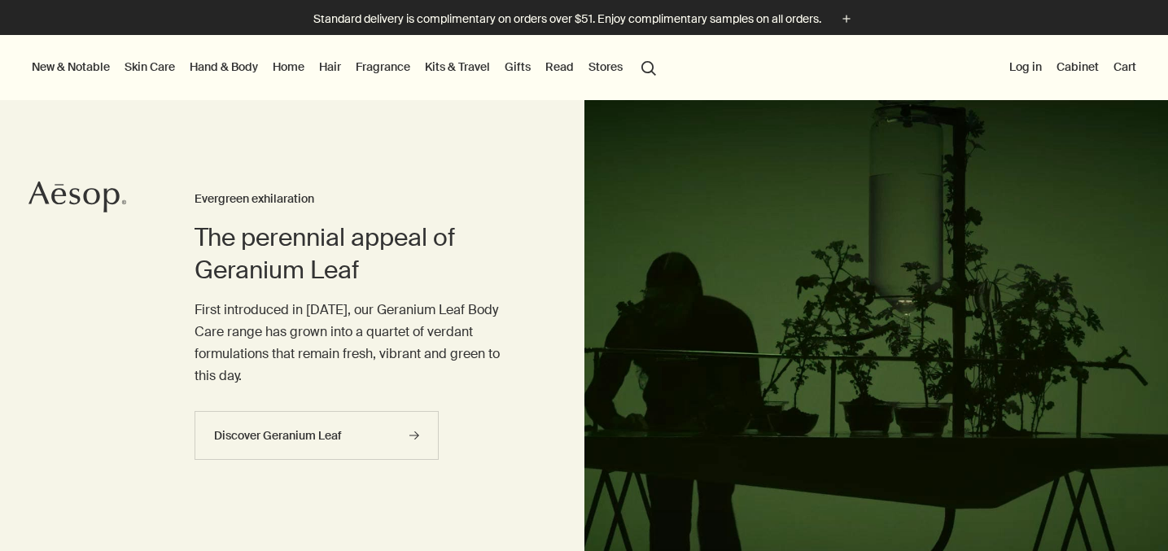
click at [295, 64] on link "Home" at bounding box center [288, 66] width 38 height 21
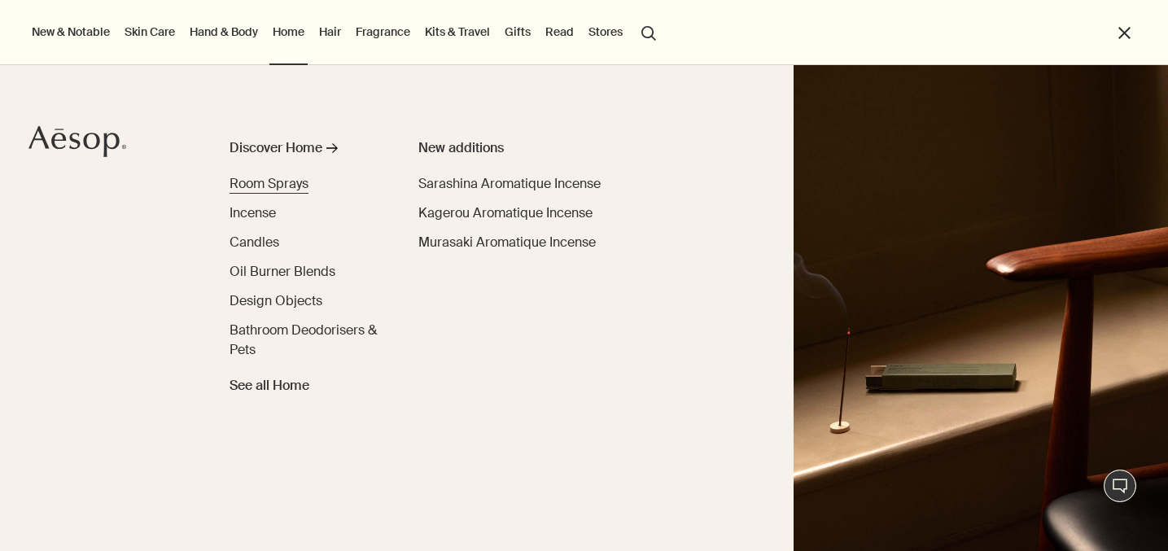
click at [276, 182] on span "Room Sprays" at bounding box center [269, 183] width 79 height 17
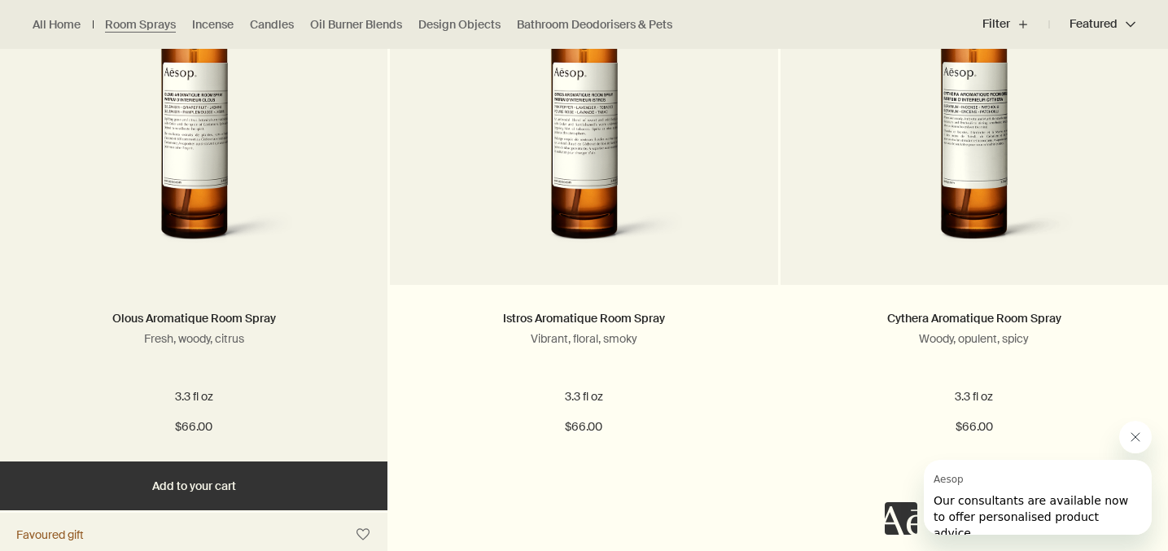
scroll to position [615, 0]
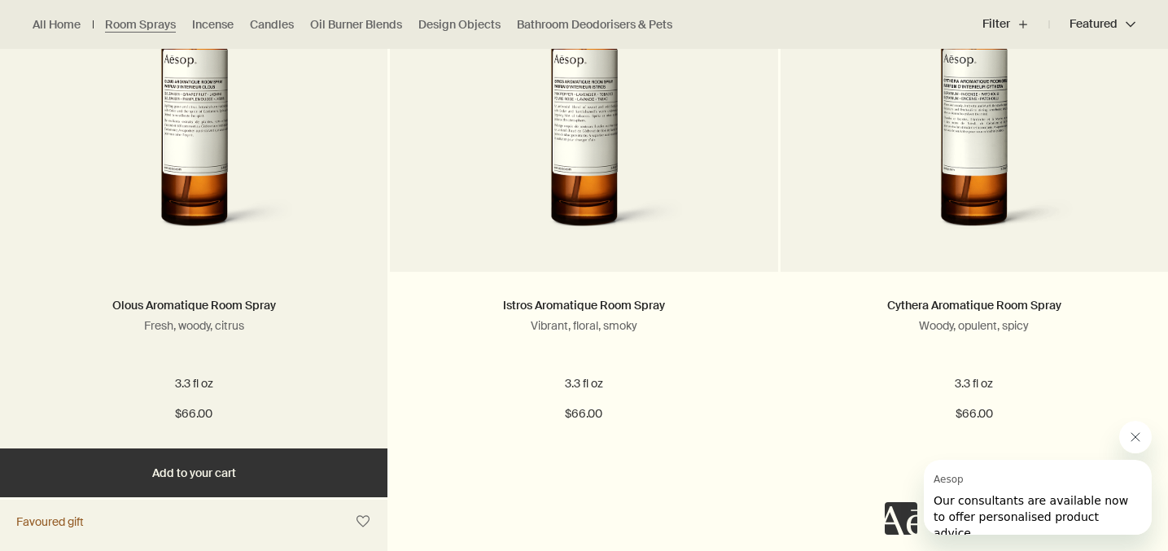
click at [319, 478] on button "Add Add to your cart" at bounding box center [194, 473] width 388 height 49
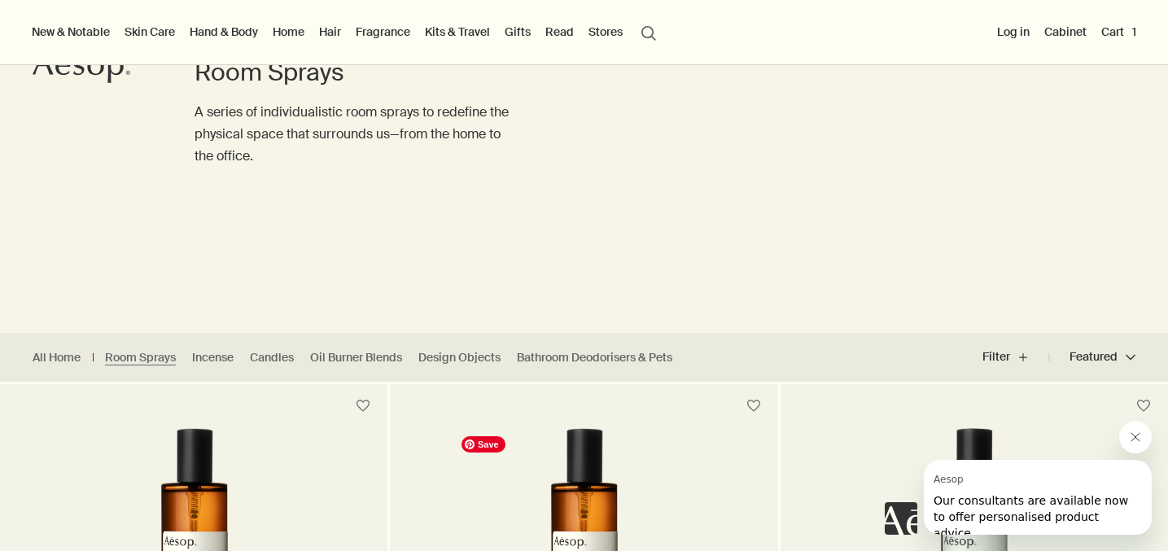
scroll to position [0, 0]
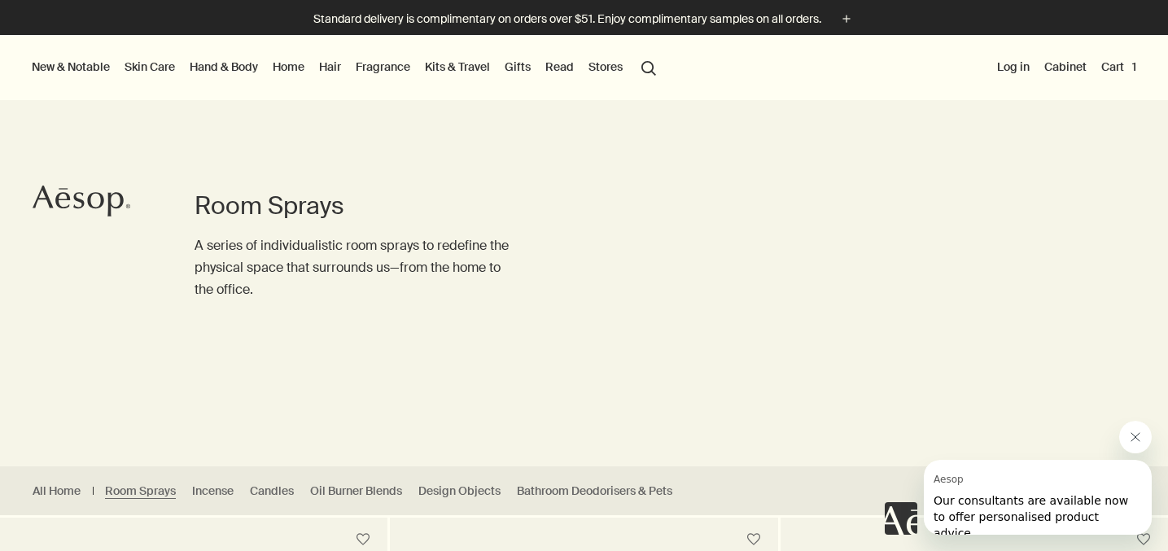
click at [1115, 69] on button "Cart 1" at bounding box center [1119, 66] width 42 height 21
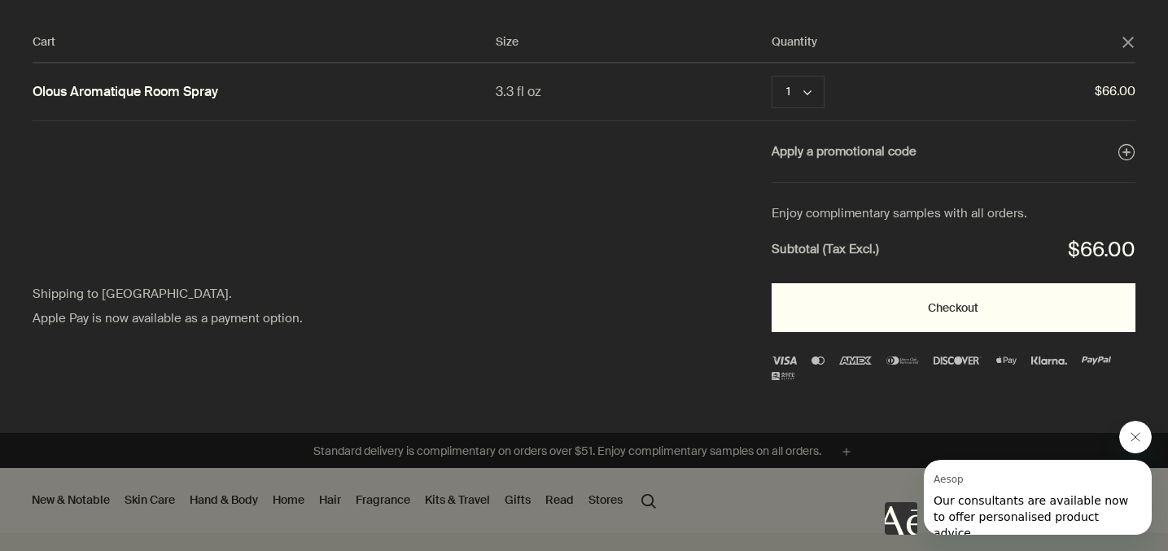
click at [1018, 319] on button "Checkout" at bounding box center [954, 307] width 364 height 49
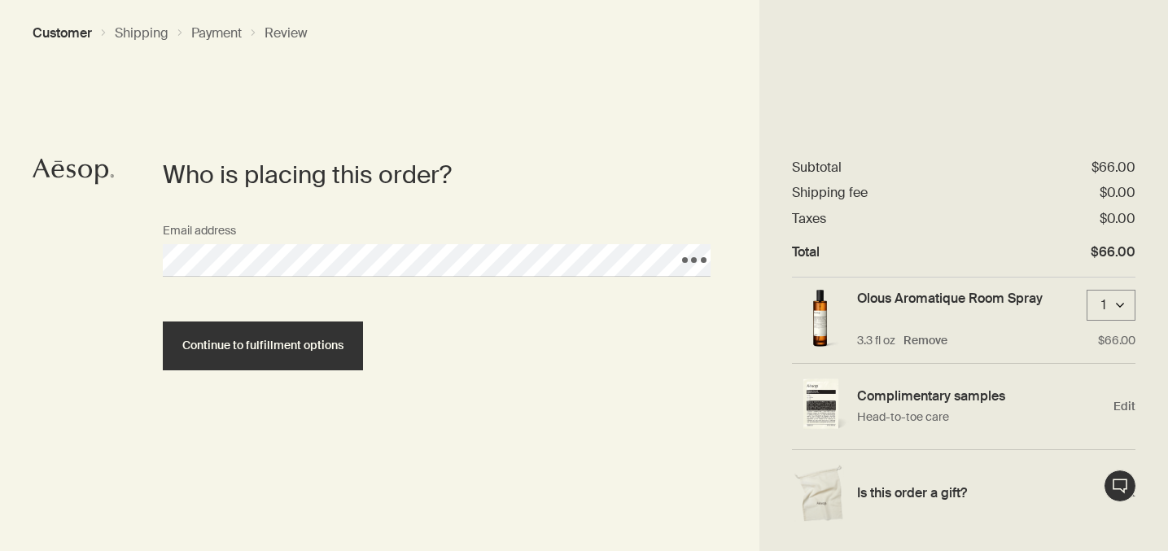
click at [280, 383] on section "Who is placing this order? Email address Loading, please wait. Continue to fulf…" at bounding box center [437, 355] width 646 height 392
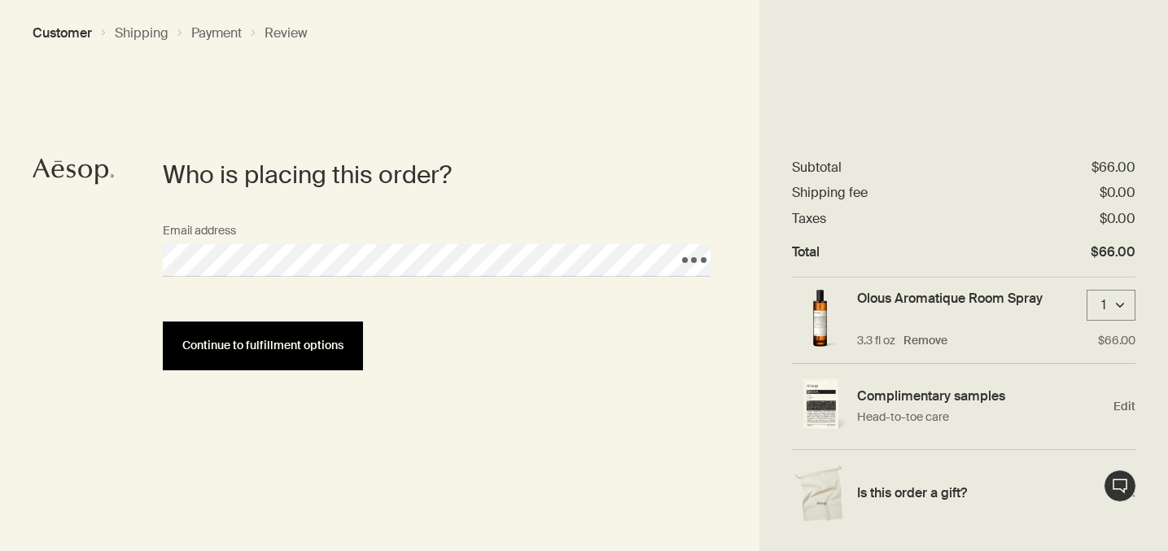
click at [286, 370] on button "Continue to fulfillment options" at bounding box center [263, 346] width 200 height 49
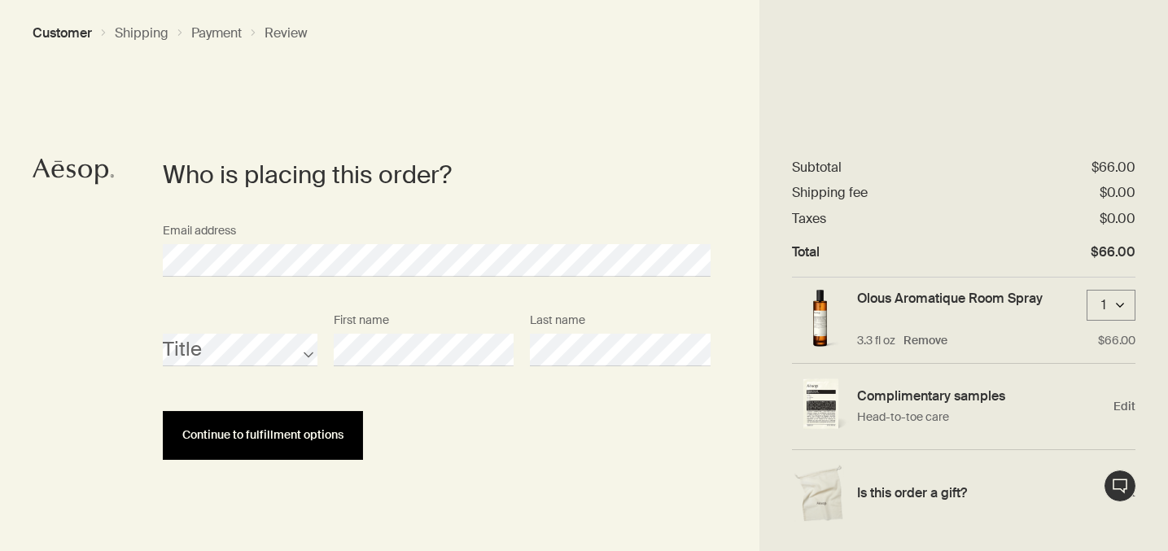
click at [277, 431] on span "Continue to fulfillment options" at bounding box center [262, 435] width 161 height 12
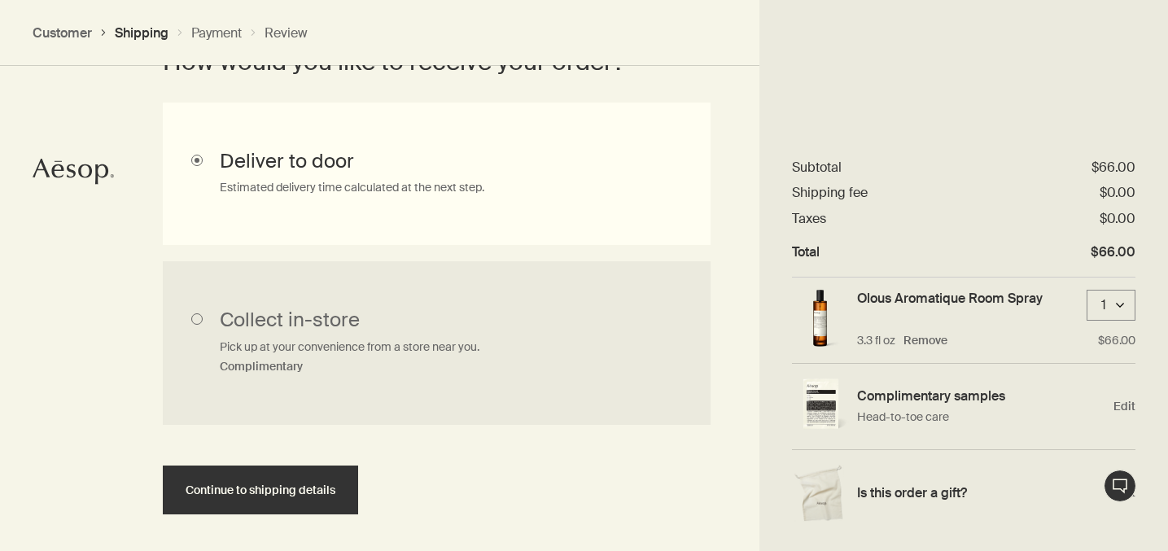
scroll to position [506, 0]
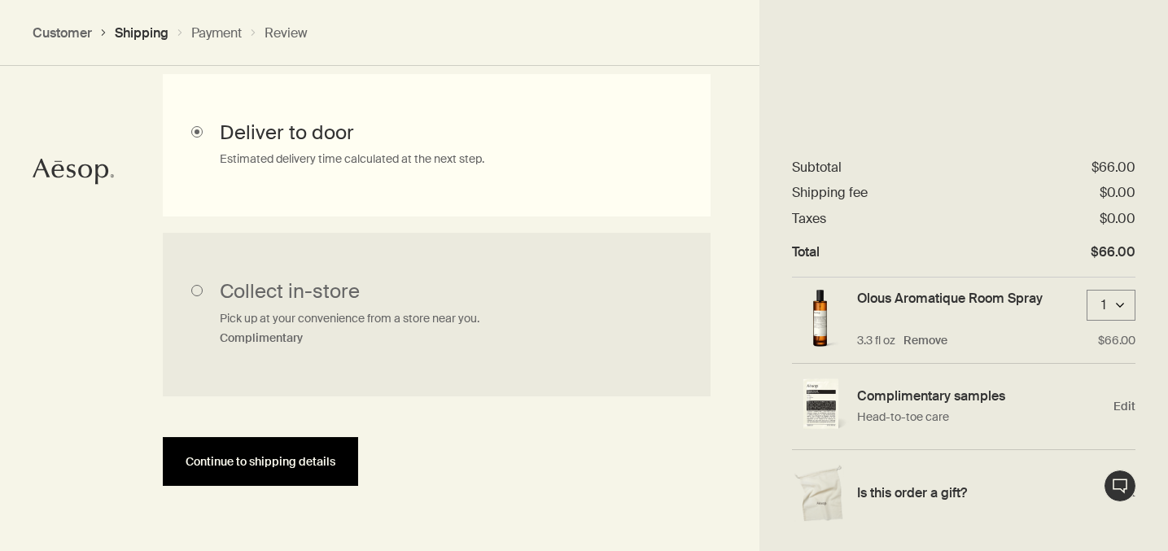
click at [312, 451] on button "Continue to shipping details" at bounding box center [260, 461] width 195 height 49
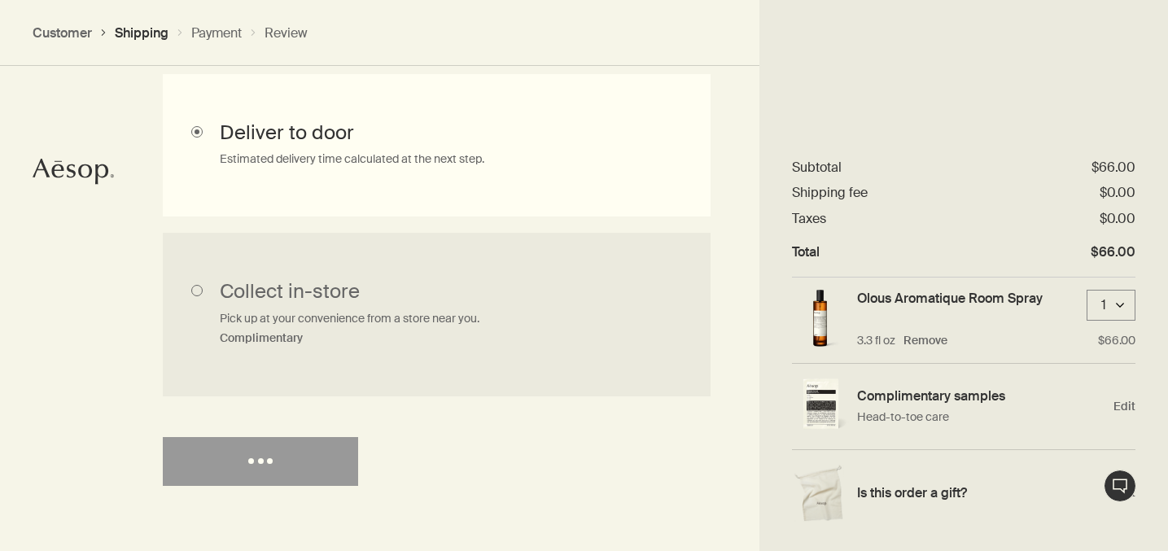
select select "US"
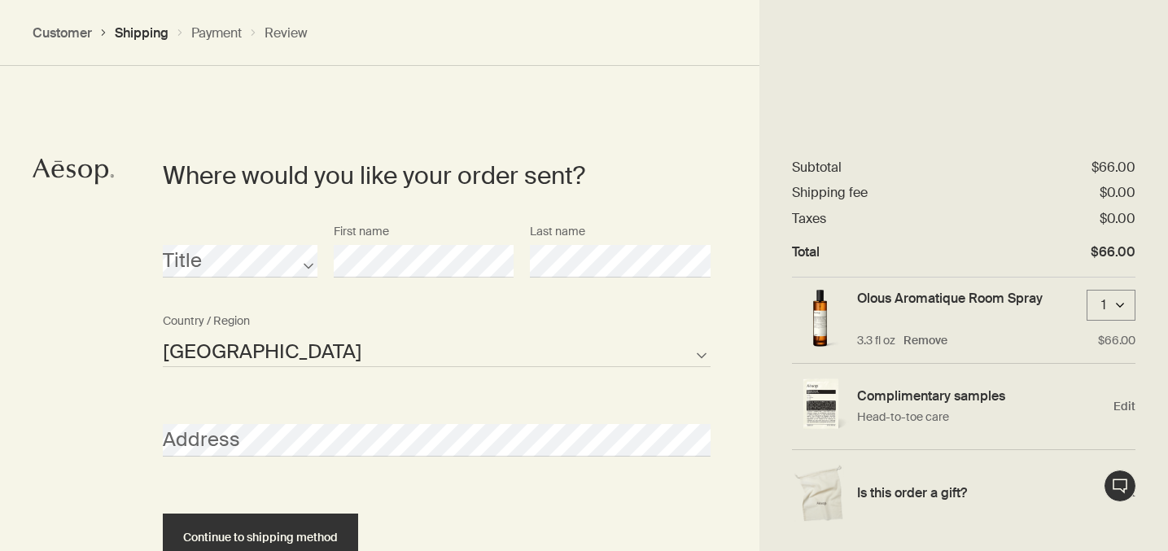
scroll to position [704, 0]
select select "US"
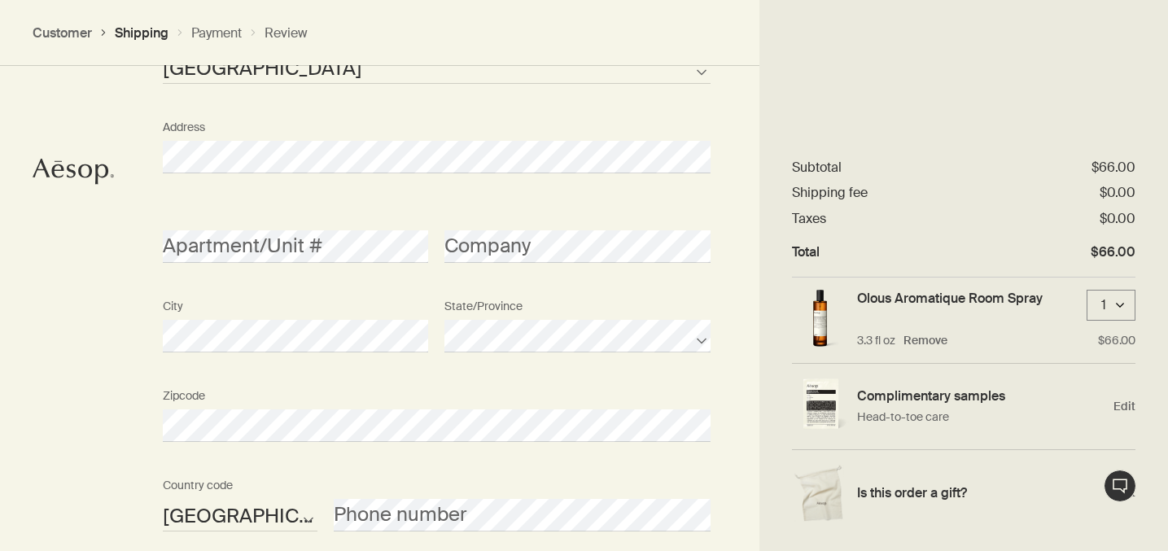
scroll to position [848, 0]
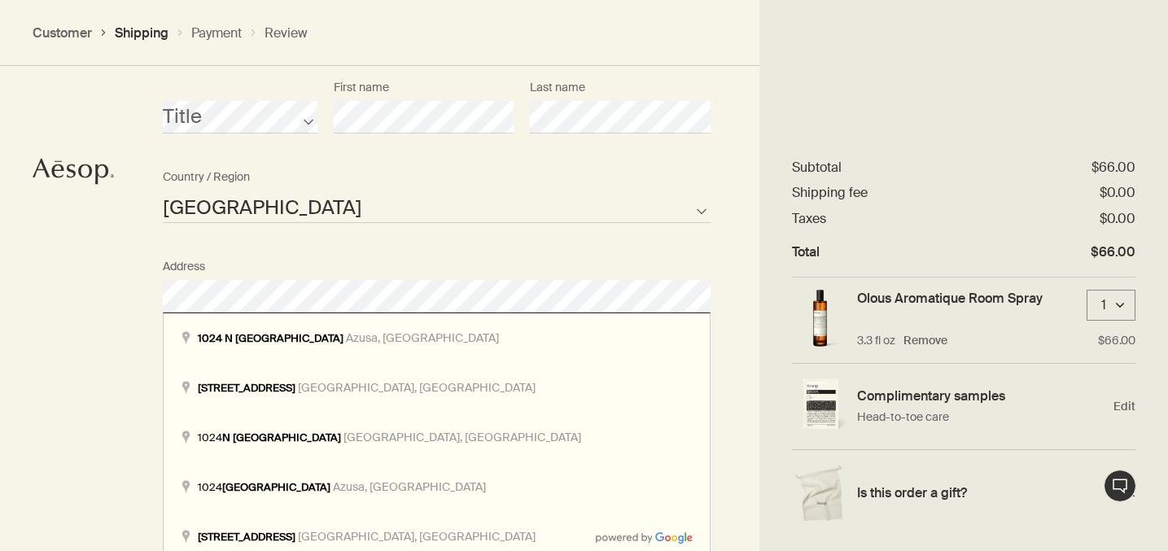
click at [21, 296] on div "Where would you like your order sent? Title First name Last name United States …" at bounding box center [584, 396] width 1168 height 978
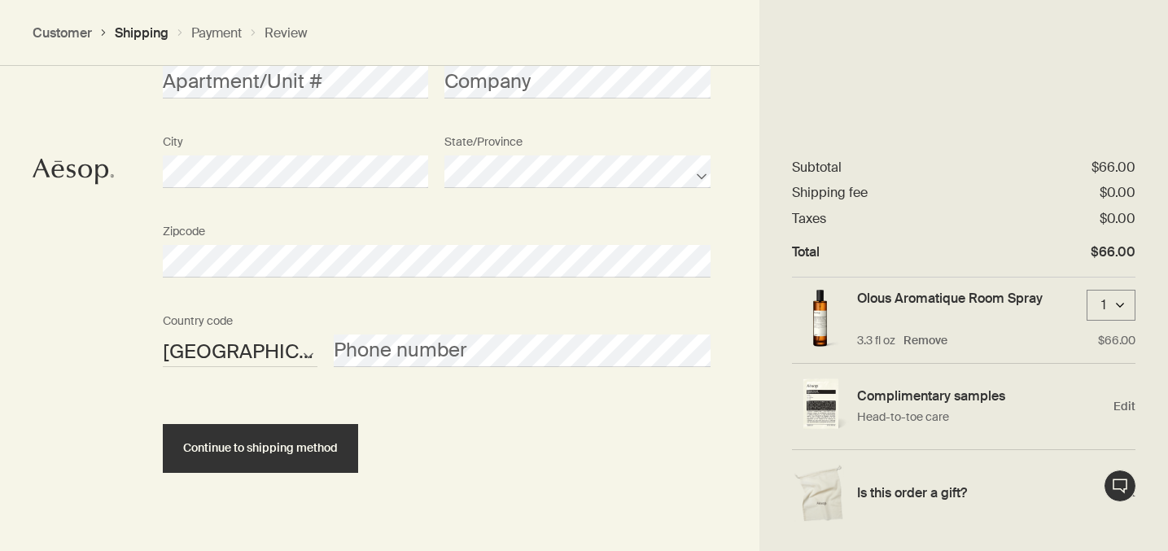
scroll to position [1181, 0]
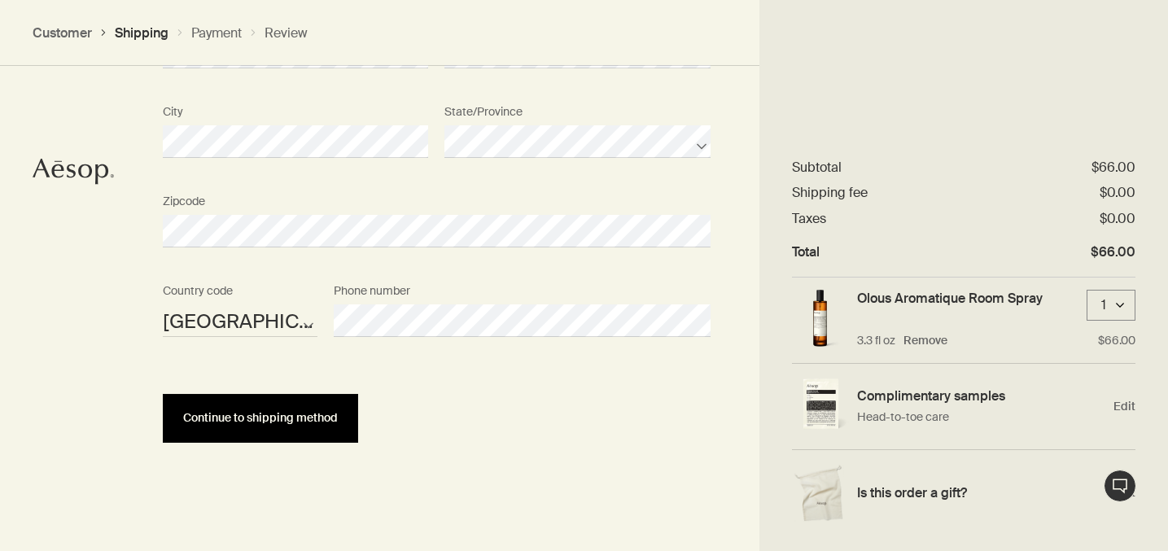
click at [331, 404] on button "Continue to shipping method" at bounding box center [260, 418] width 195 height 49
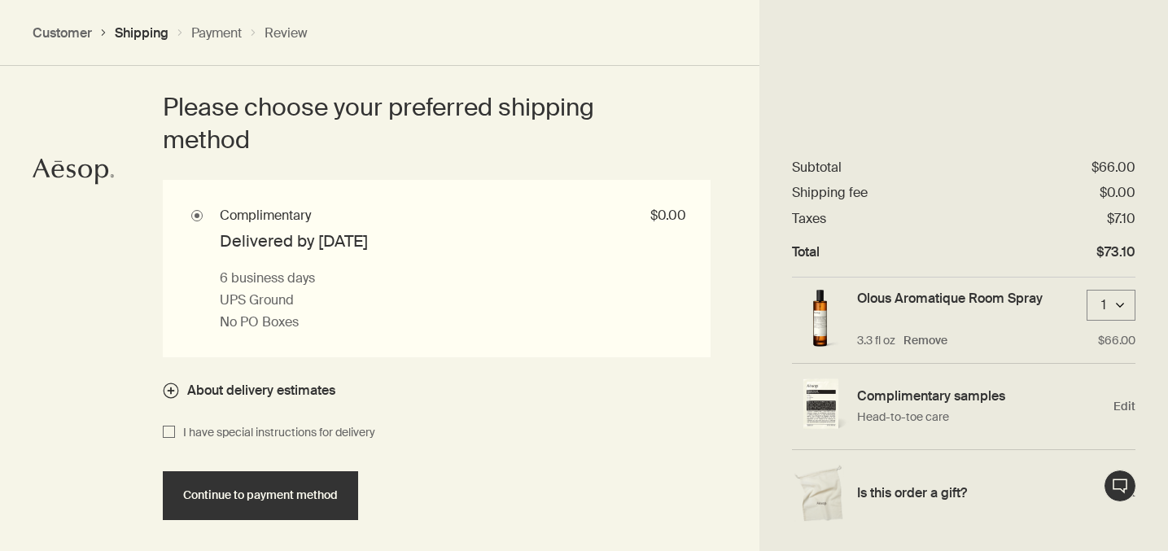
scroll to position [1537, 0]
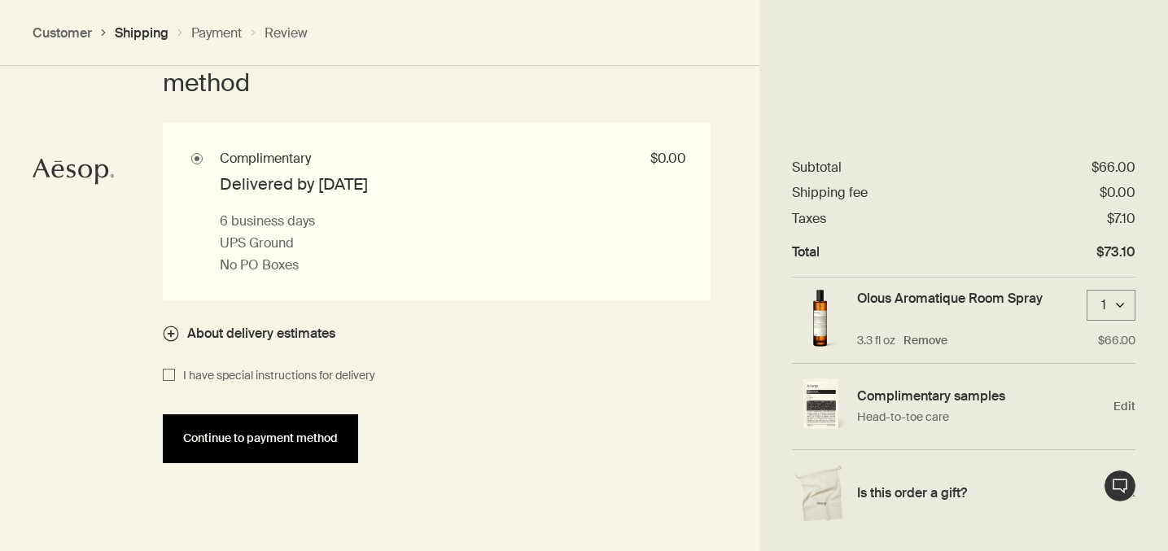
click at [291, 432] on span "Continue to payment method" at bounding box center [260, 438] width 155 height 12
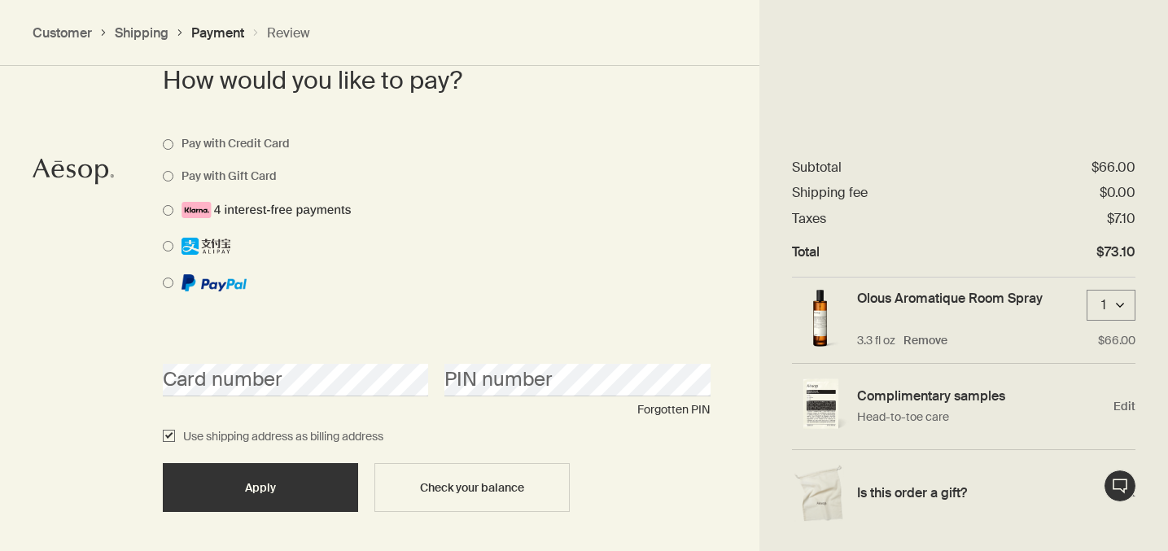
scroll to position [1317, 0]
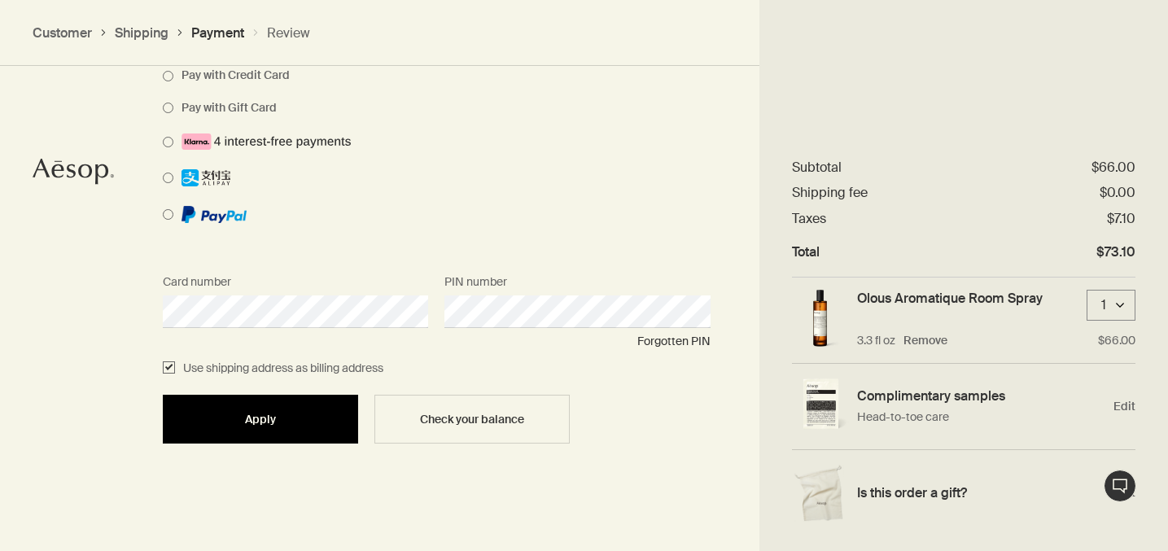
click at [334, 410] on button "Apply" at bounding box center [260, 419] width 195 height 49
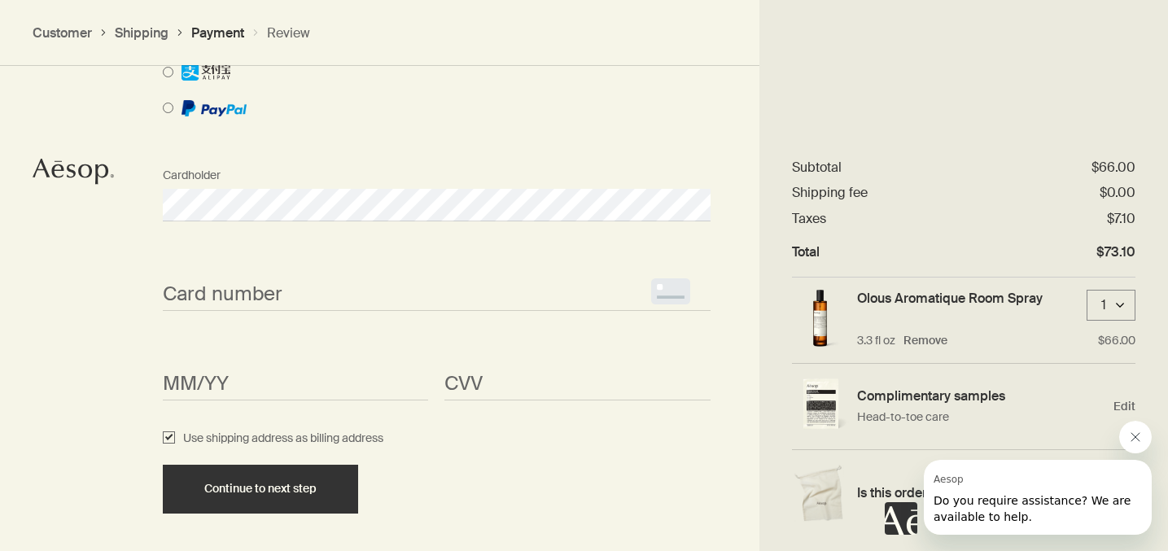
scroll to position [1763, 0]
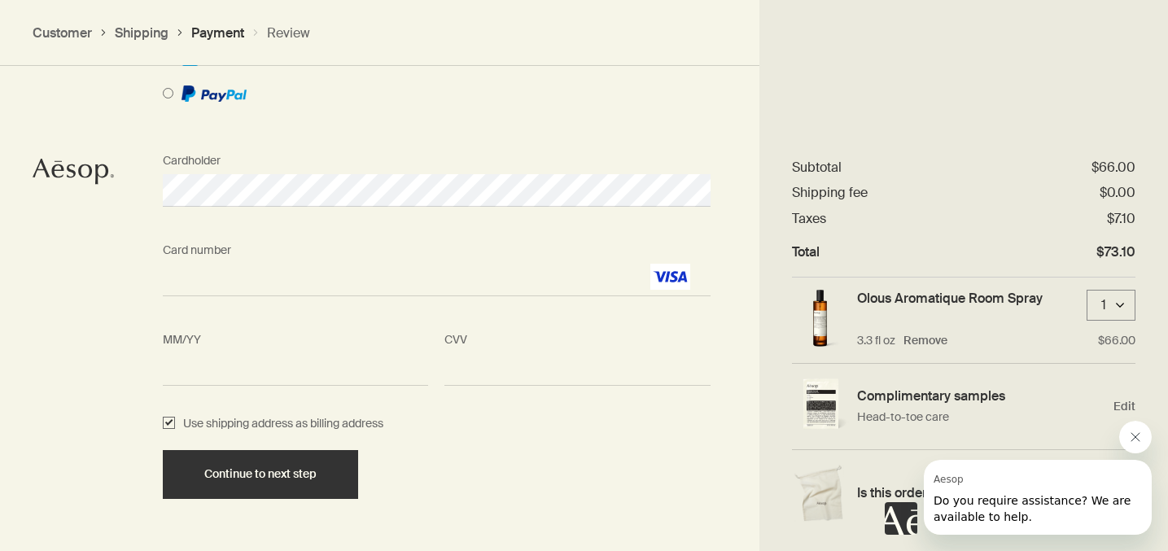
click at [466, 472] on div "Continue to next step" at bounding box center [437, 474] width 564 height 49
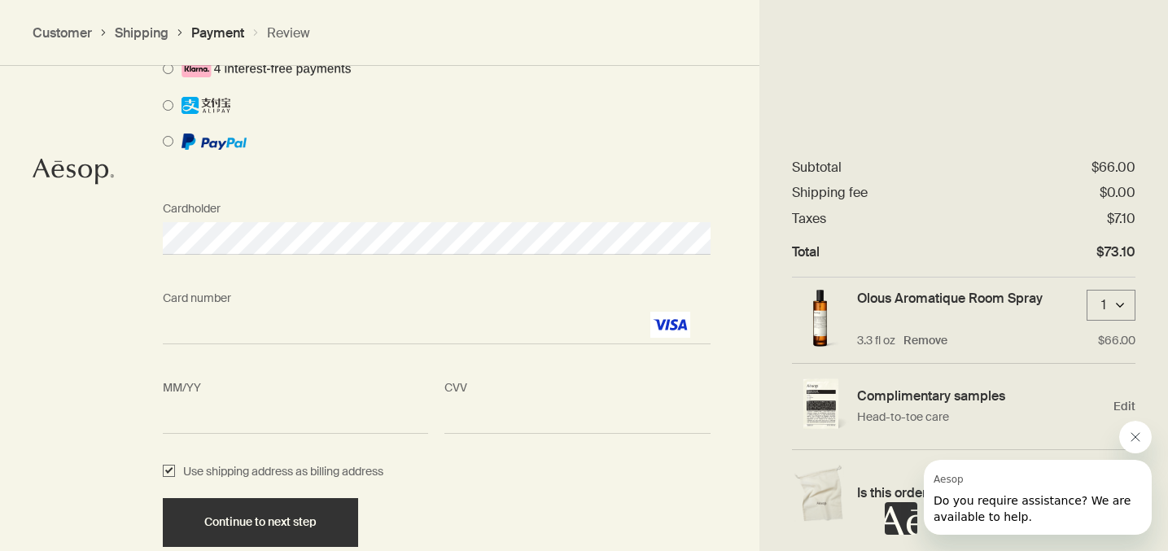
scroll to position [1780, 0]
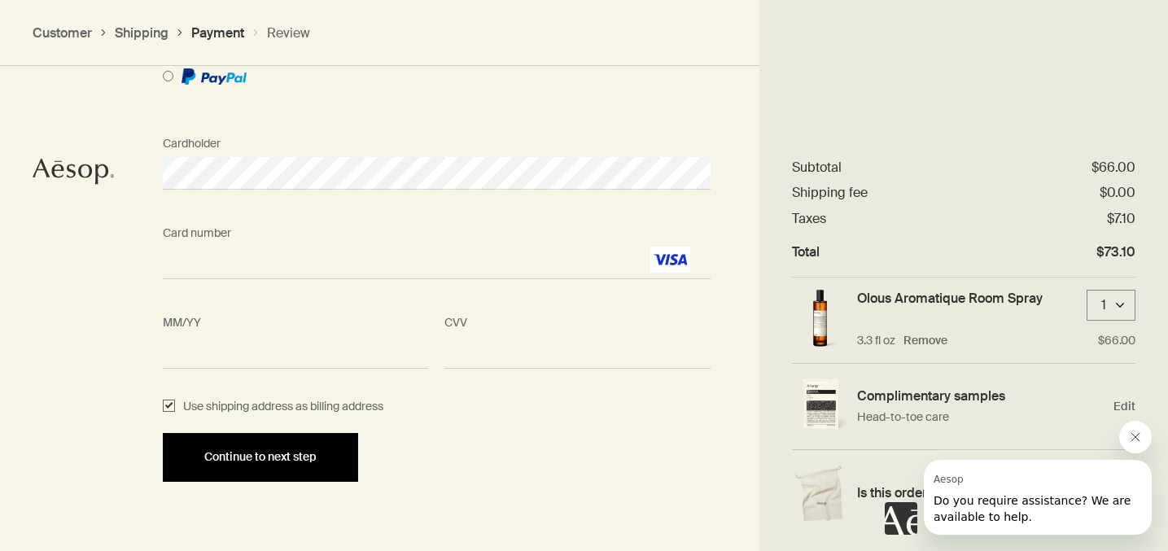
click at [327, 455] on div "Continue to next step" at bounding box center [260, 457] width 156 height 12
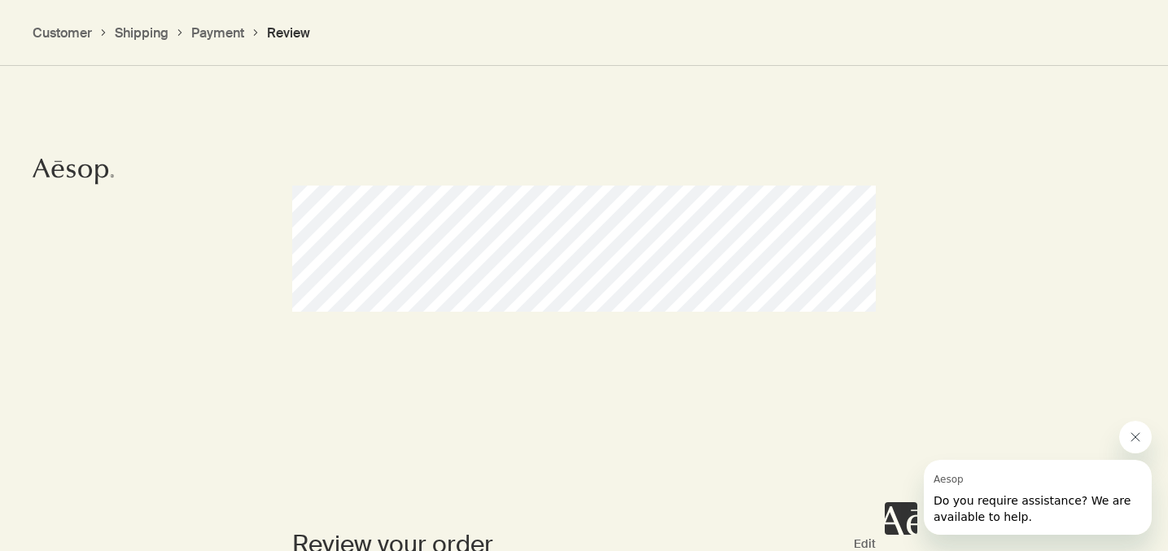
scroll to position [1121, 0]
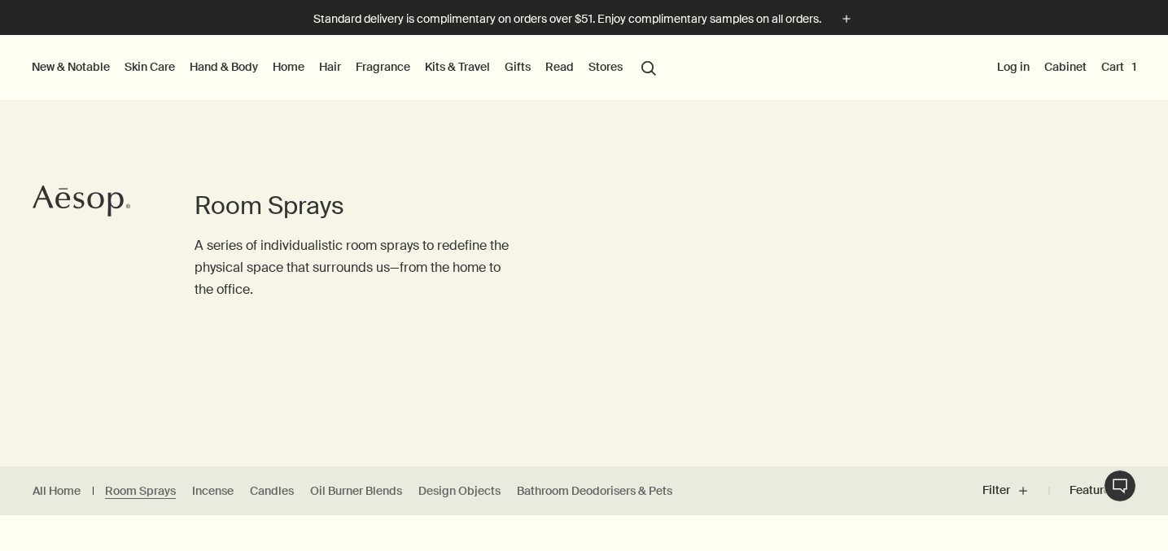
click at [1117, 62] on button "Cart 1" at bounding box center [1119, 66] width 42 height 21
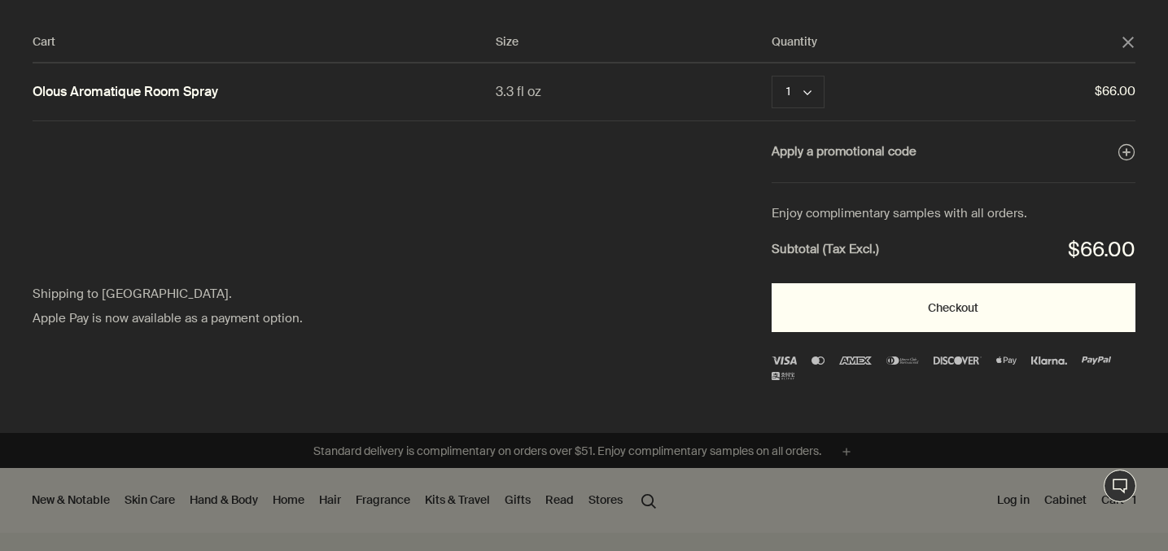
click at [919, 300] on button "Checkout" at bounding box center [954, 307] width 364 height 49
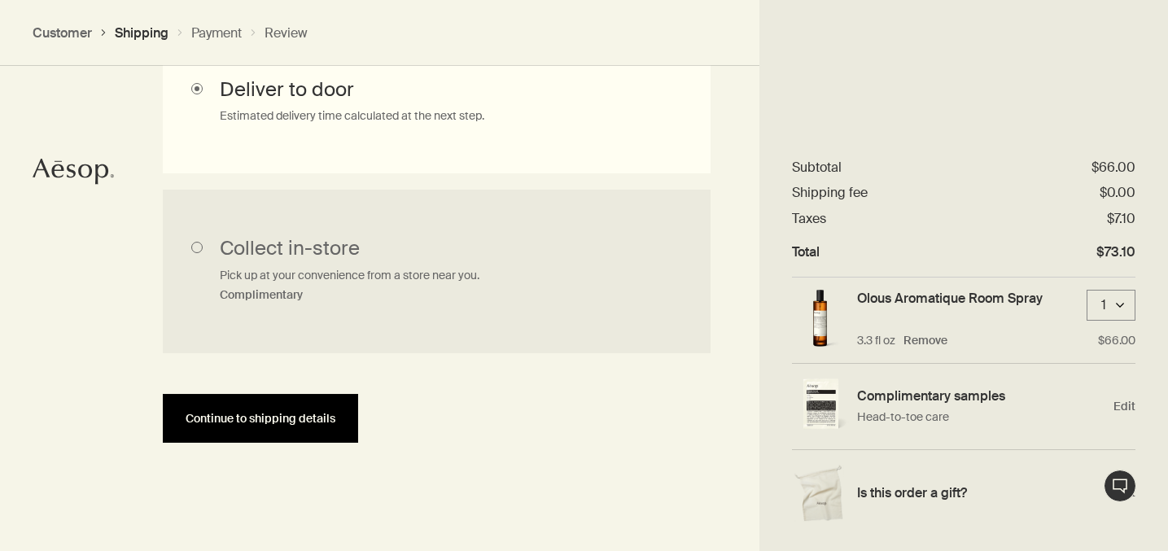
scroll to position [549, 0]
click at [298, 431] on button "Continue to shipping details" at bounding box center [260, 419] width 195 height 49
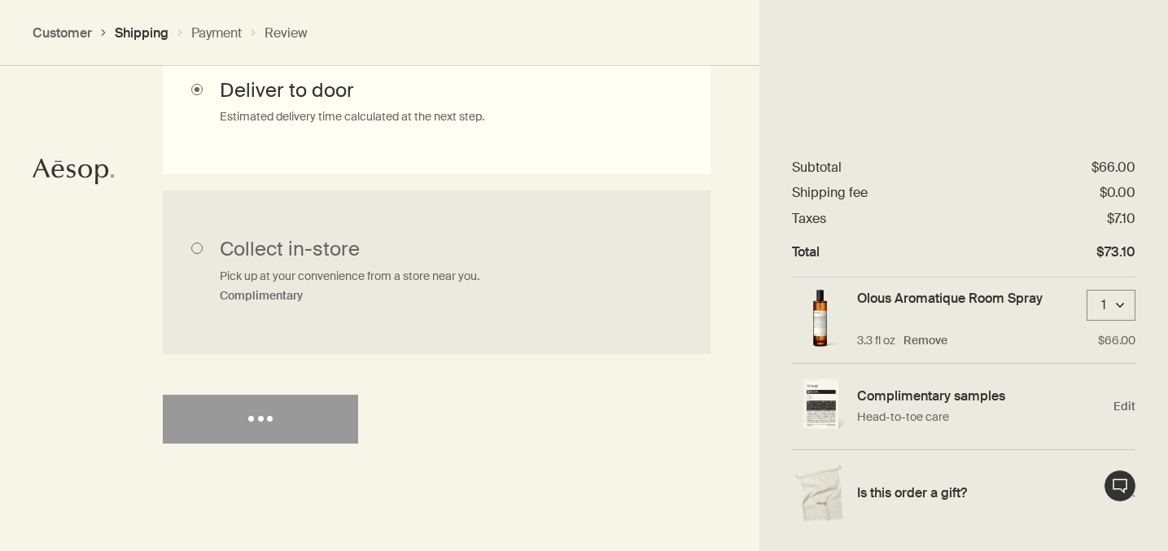
select select "US"
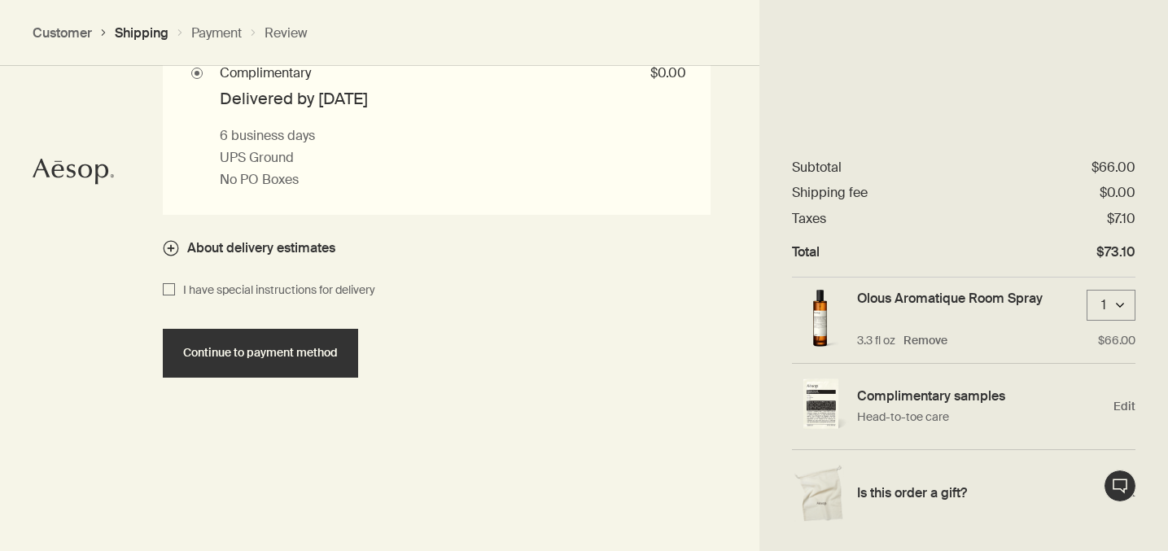
scroll to position [1655, 0]
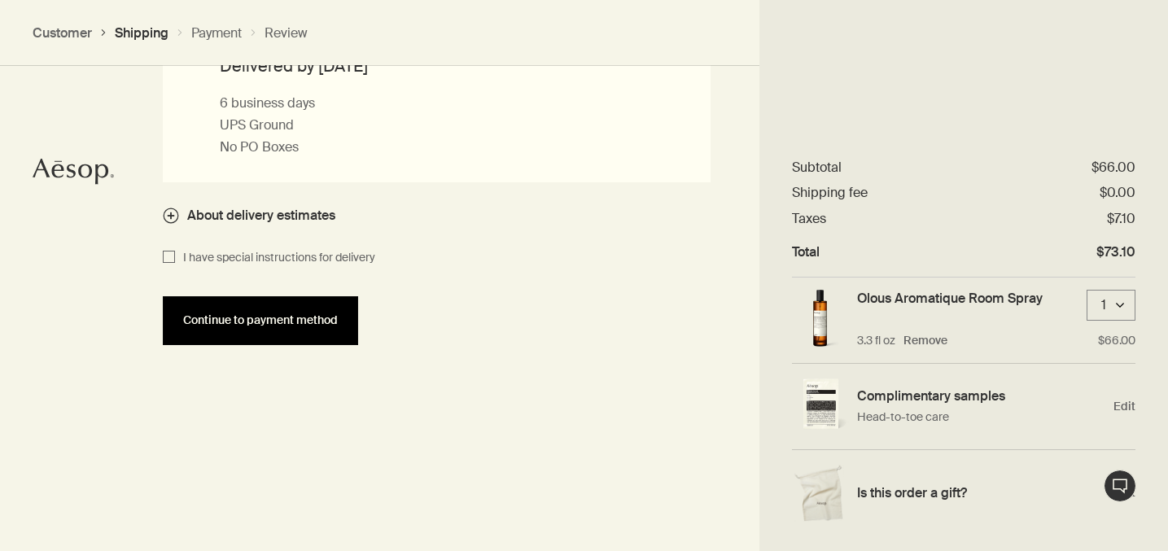
click at [296, 319] on span "Continue to payment method" at bounding box center [260, 320] width 155 height 12
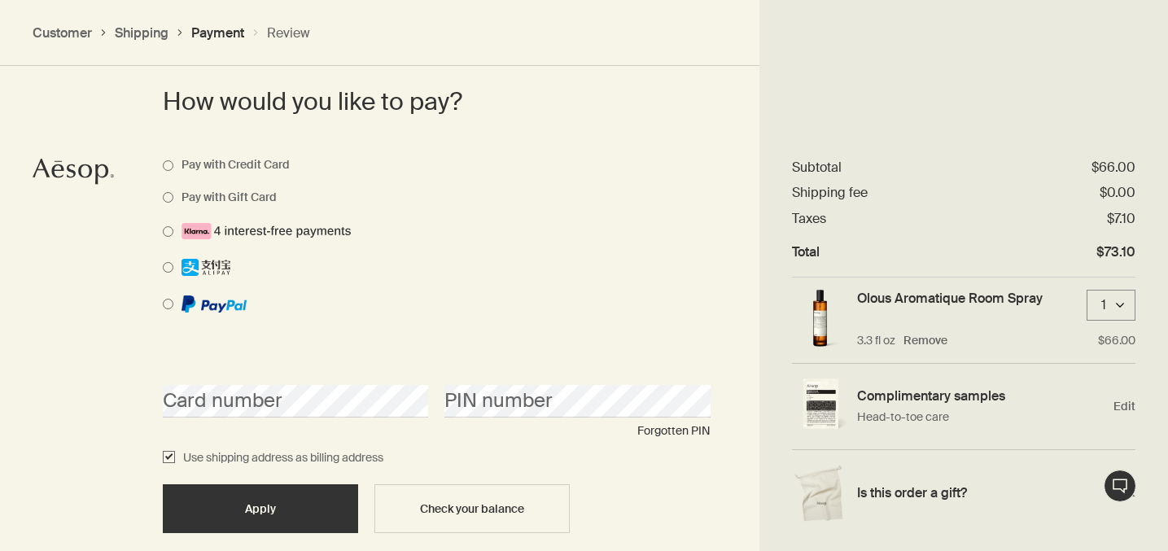
scroll to position [1318, 0]
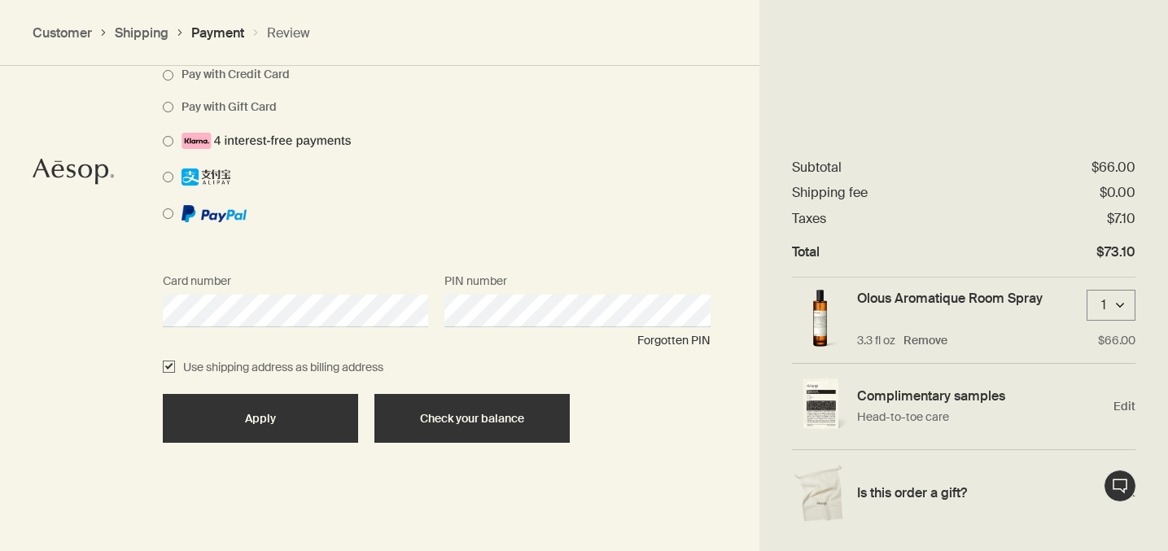
click at [519, 419] on span "Check your balance" at bounding box center [472, 419] width 104 height 12
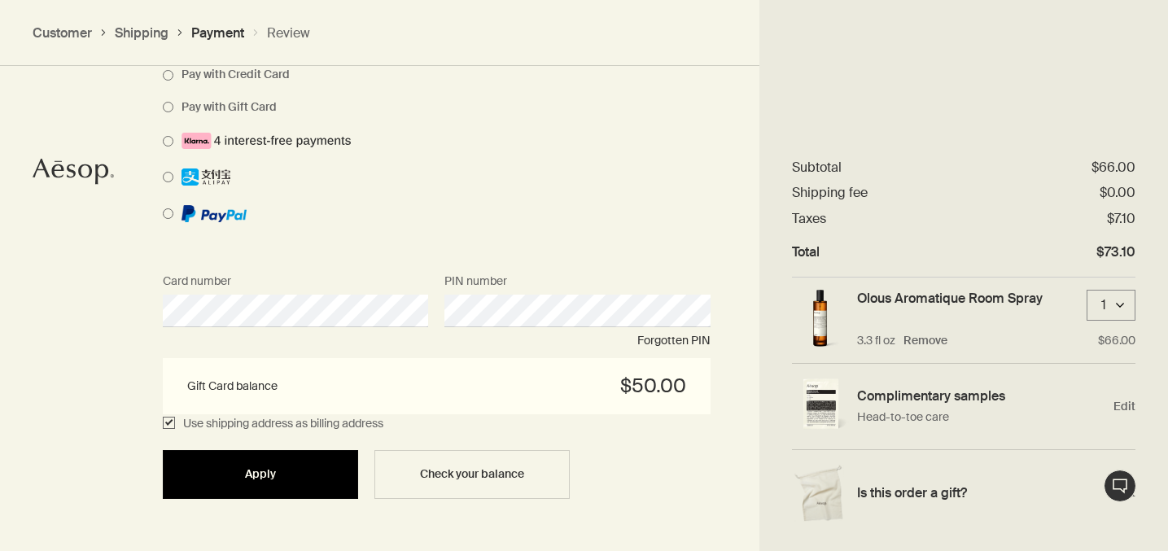
click at [305, 471] on div "Apply" at bounding box center [260, 474] width 156 height 12
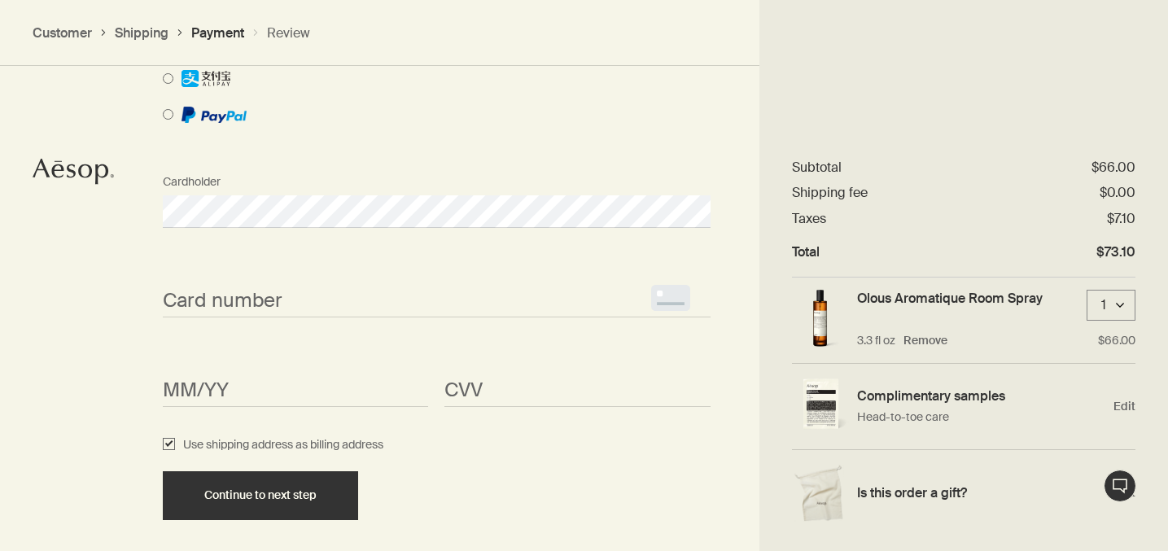
scroll to position [1819, 0]
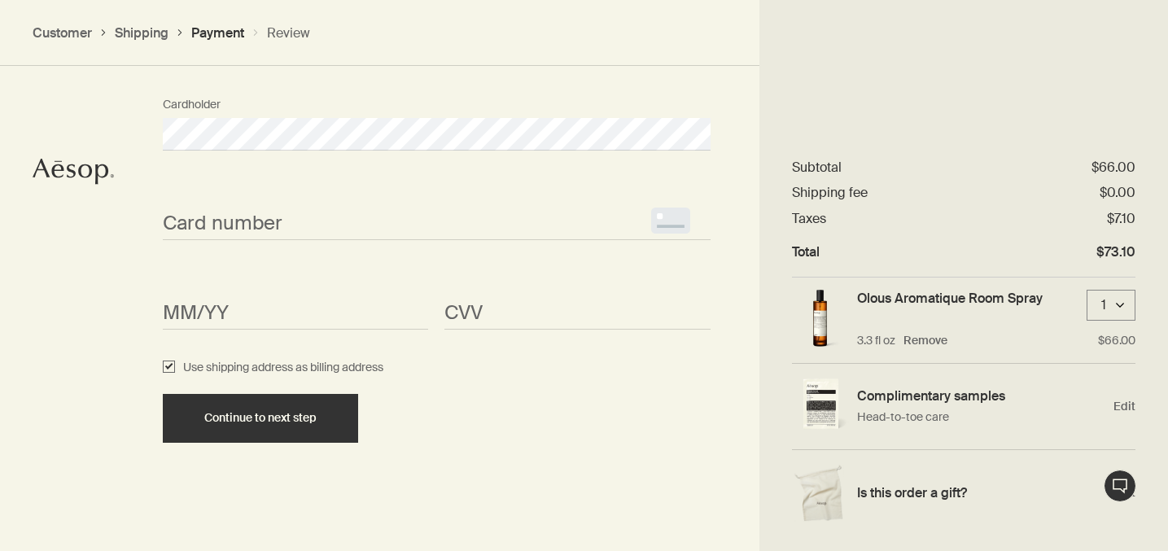
click at [259, 193] on div "Card number <p>Your browser does not support iframes.</p>" at bounding box center [437, 209] width 564 height 61
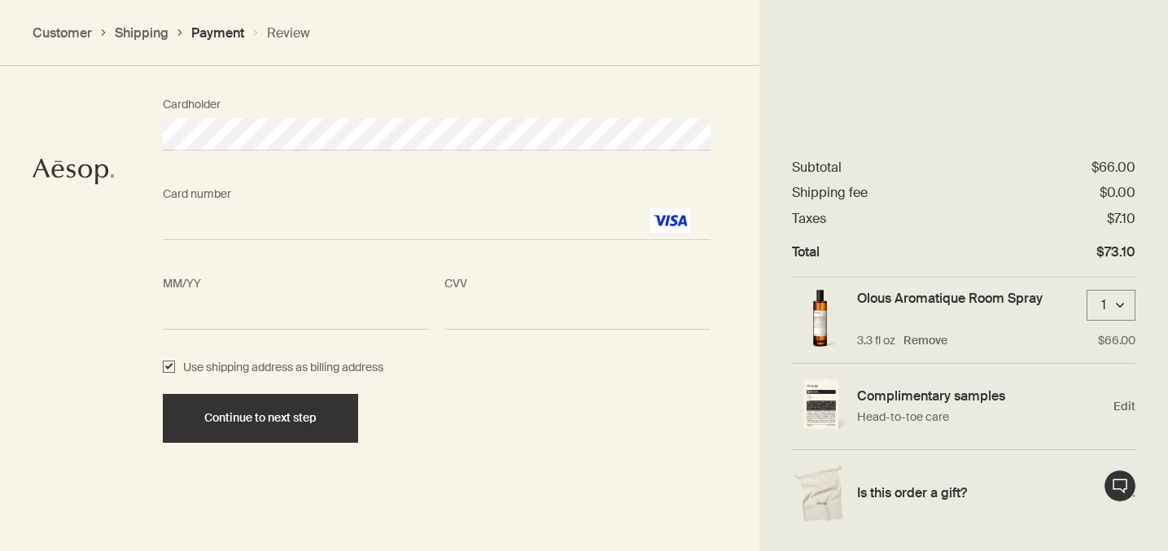
click at [510, 332] on div "MM/YY <p>Your browser does not support iframes.</p> CVV <p>Your browser does no…" at bounding box center [437, 314] width 564 height 90
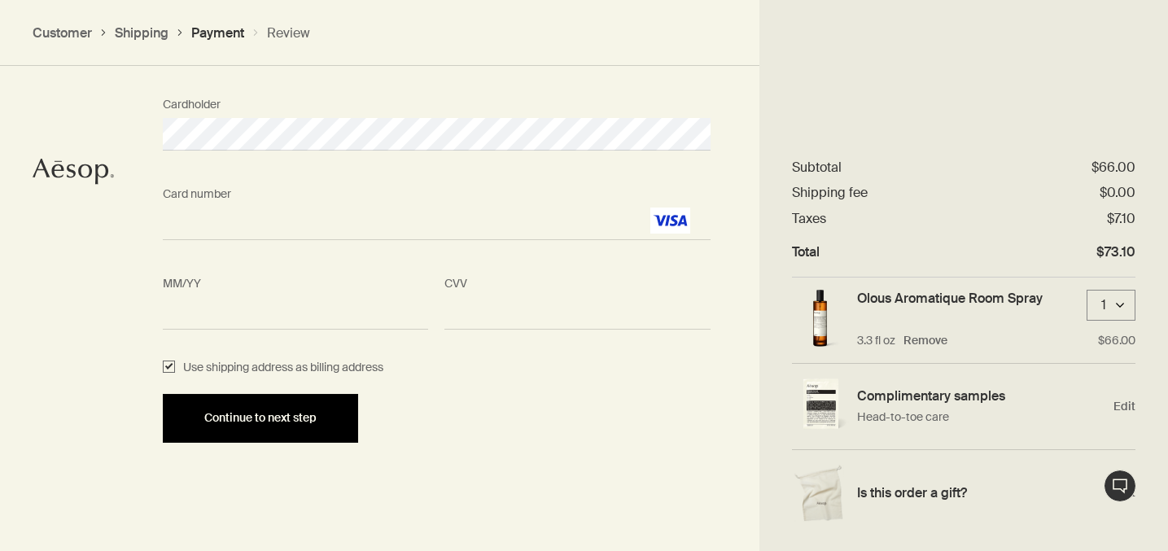
click at [296, 401] on button "Continue to next step" at bounding box center [260, 418] width 195 height 49
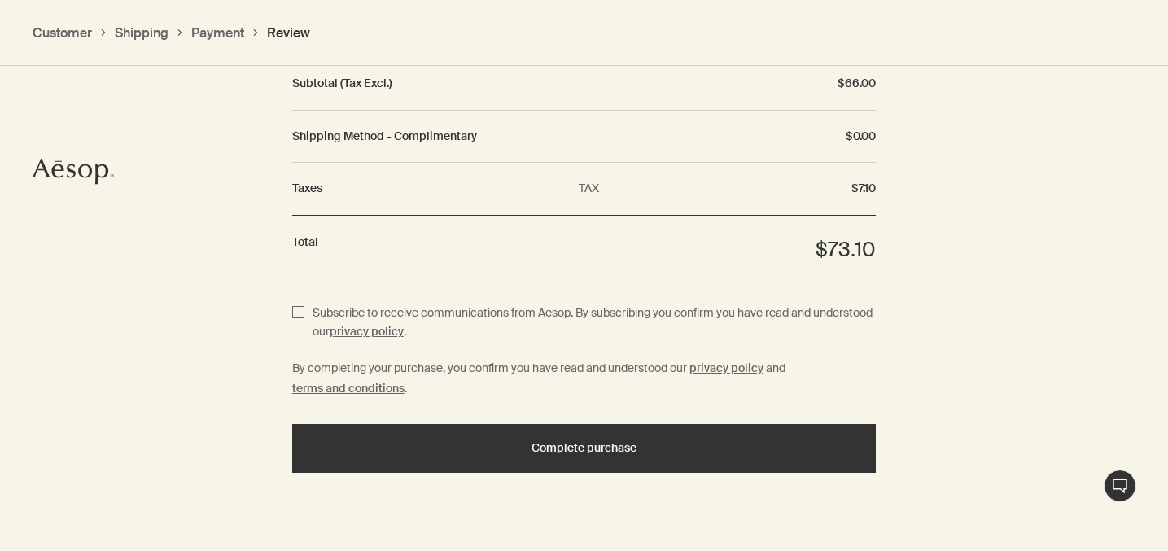
scroll to position [2020, 0]
